Goal: Task Accomplishment & Management: Use online tool/utility

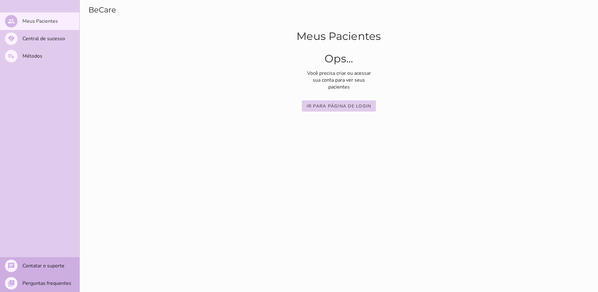
click at [231, 16] on section "BeCare" at bounding box center [219, 10] width 278 height 20
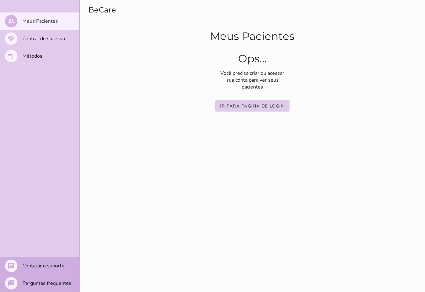
drag, startPoint x: 109, startPoint y: 283, endPoint x: 107, endPoint y: 285, distance: 3.2
